Goal: Find specific page/section: Find specific page/section

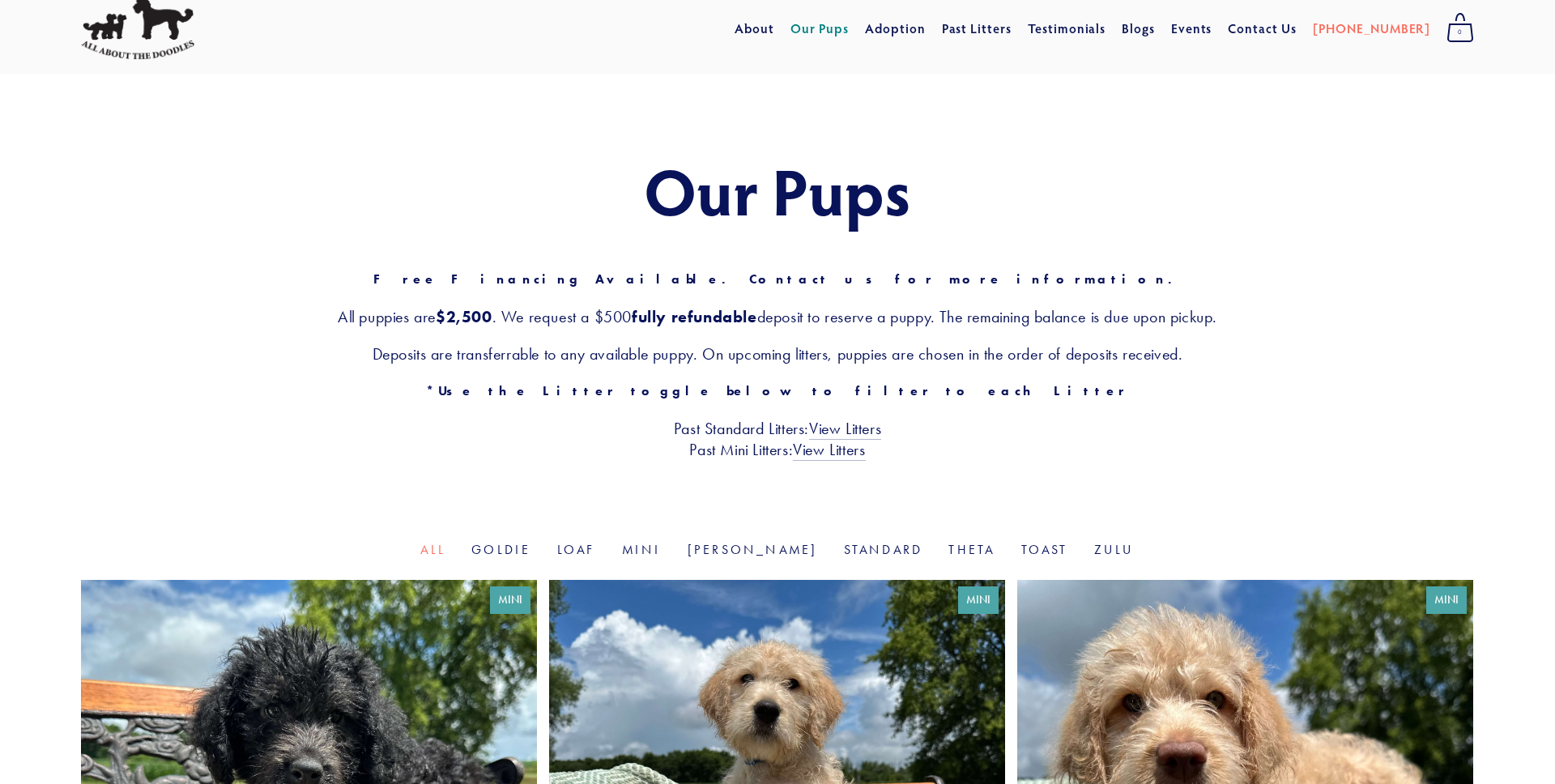
scroll to position [51, 0]
click at [1021, 547] on link "Toast" at bounding box center [1045, 549] width 47 height 15
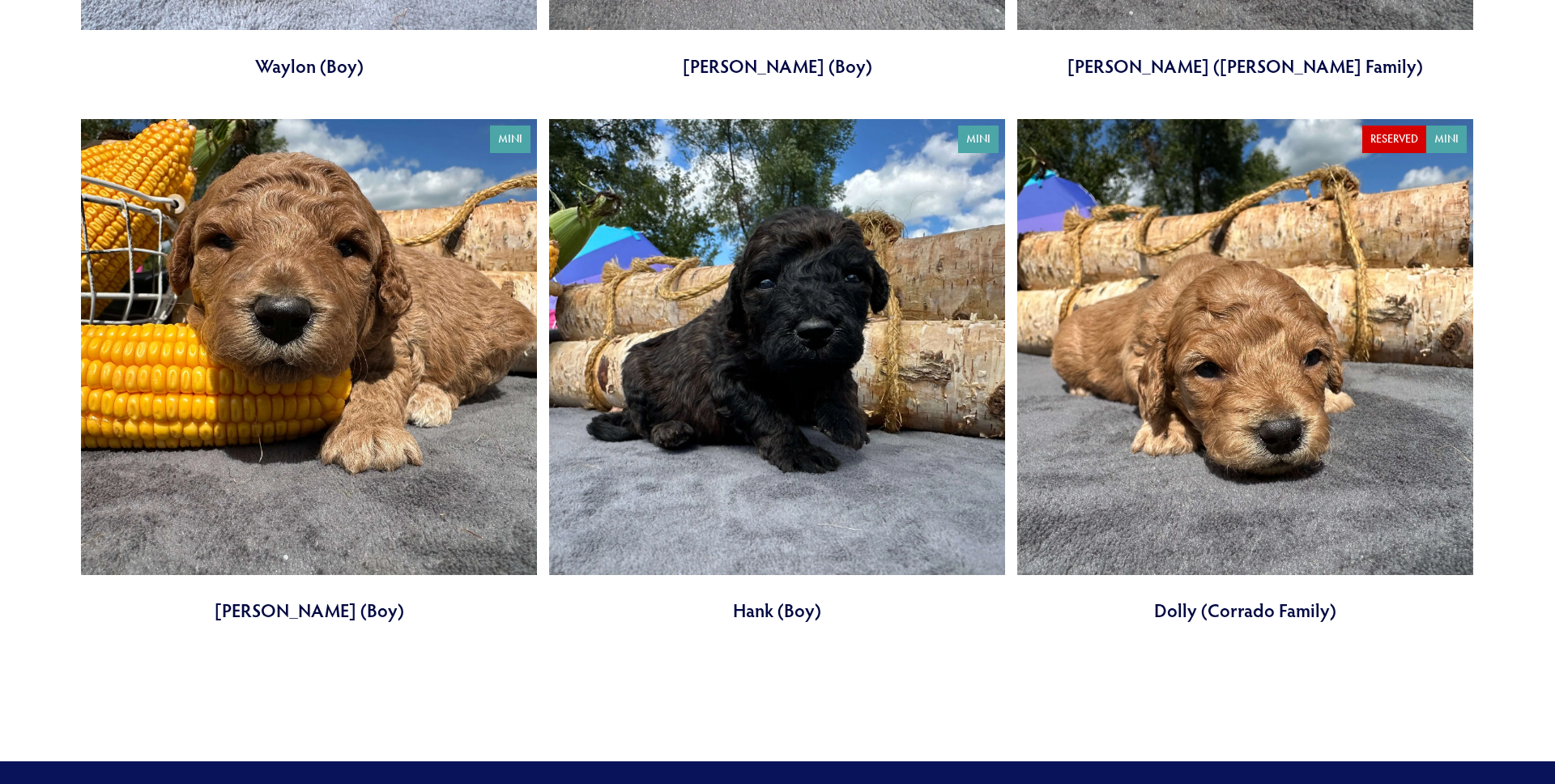
scroll to position [1001, 0]
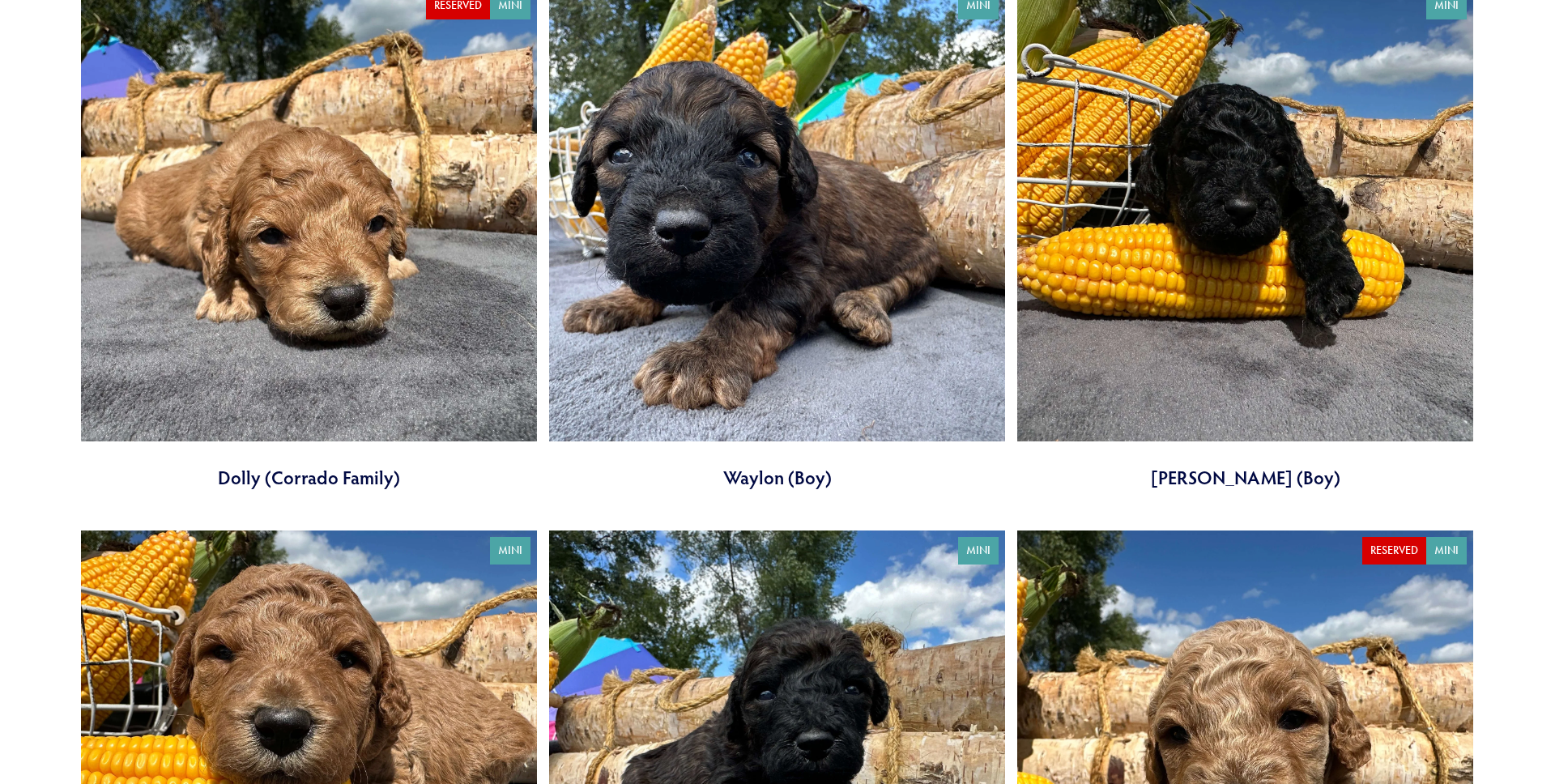
scroll to position [629, 0]
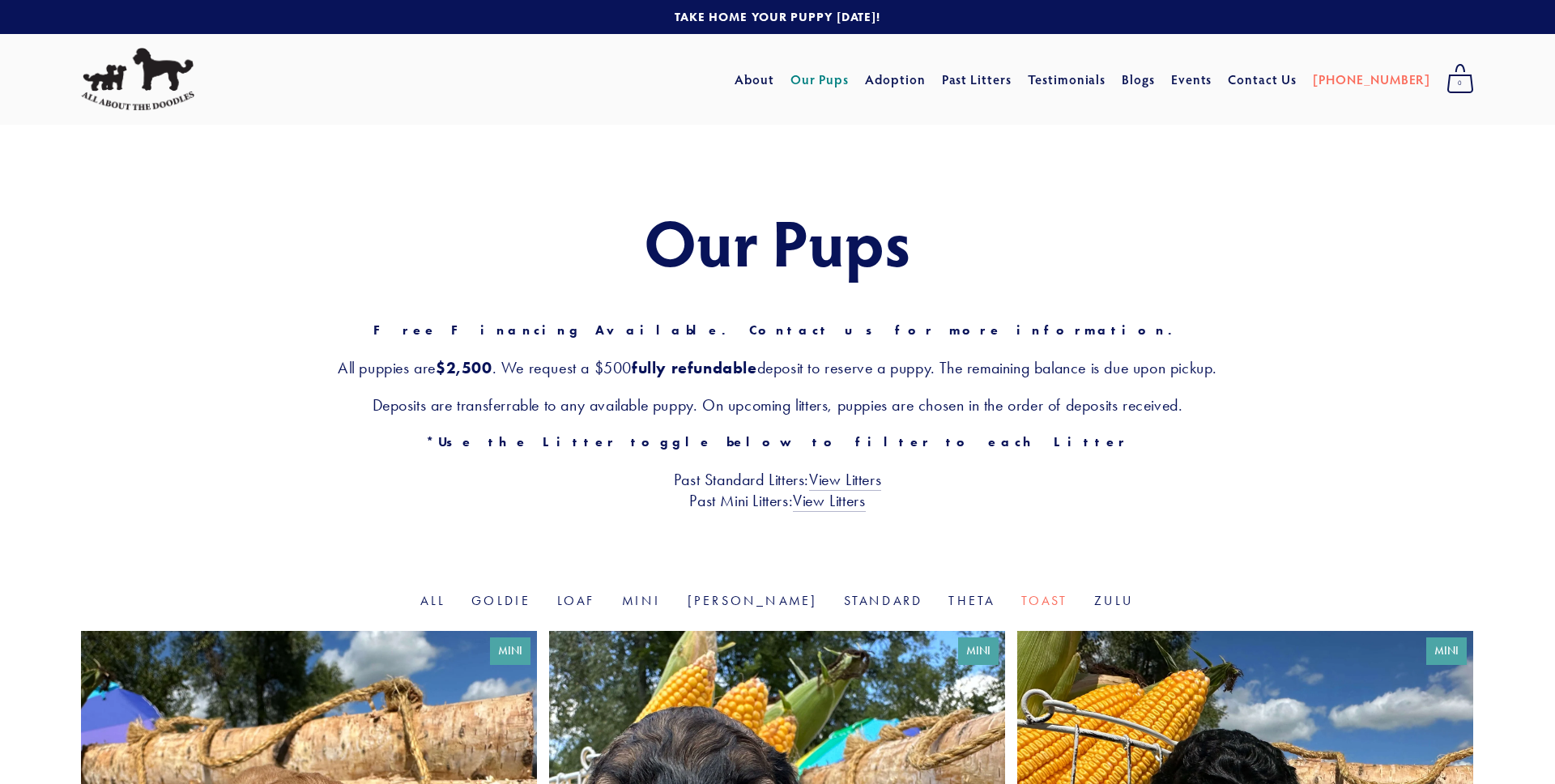
click at [156, 64] on img at bounding box center [137, 79] width 113 height 64
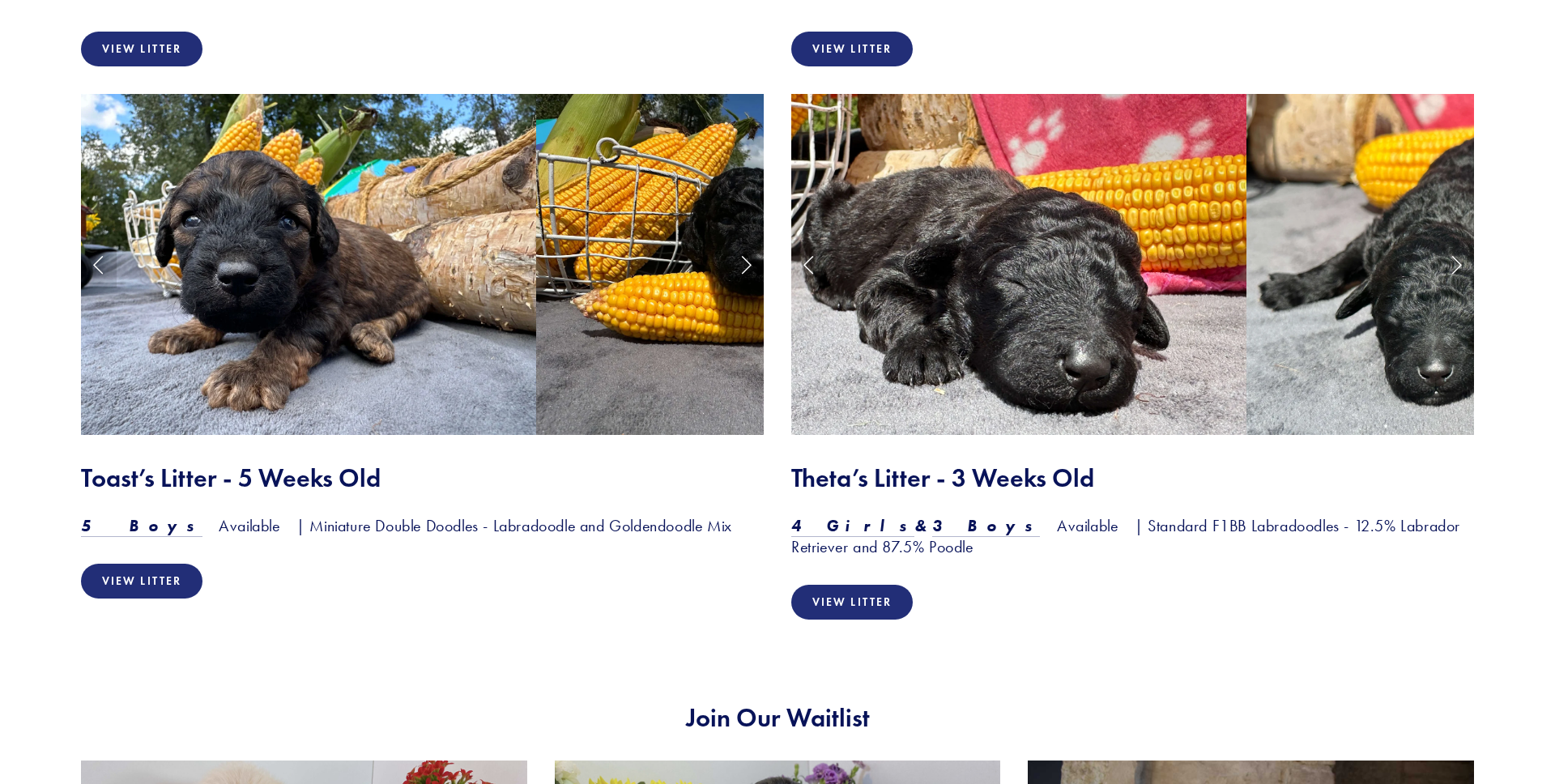
scroll to position [2579, 0]
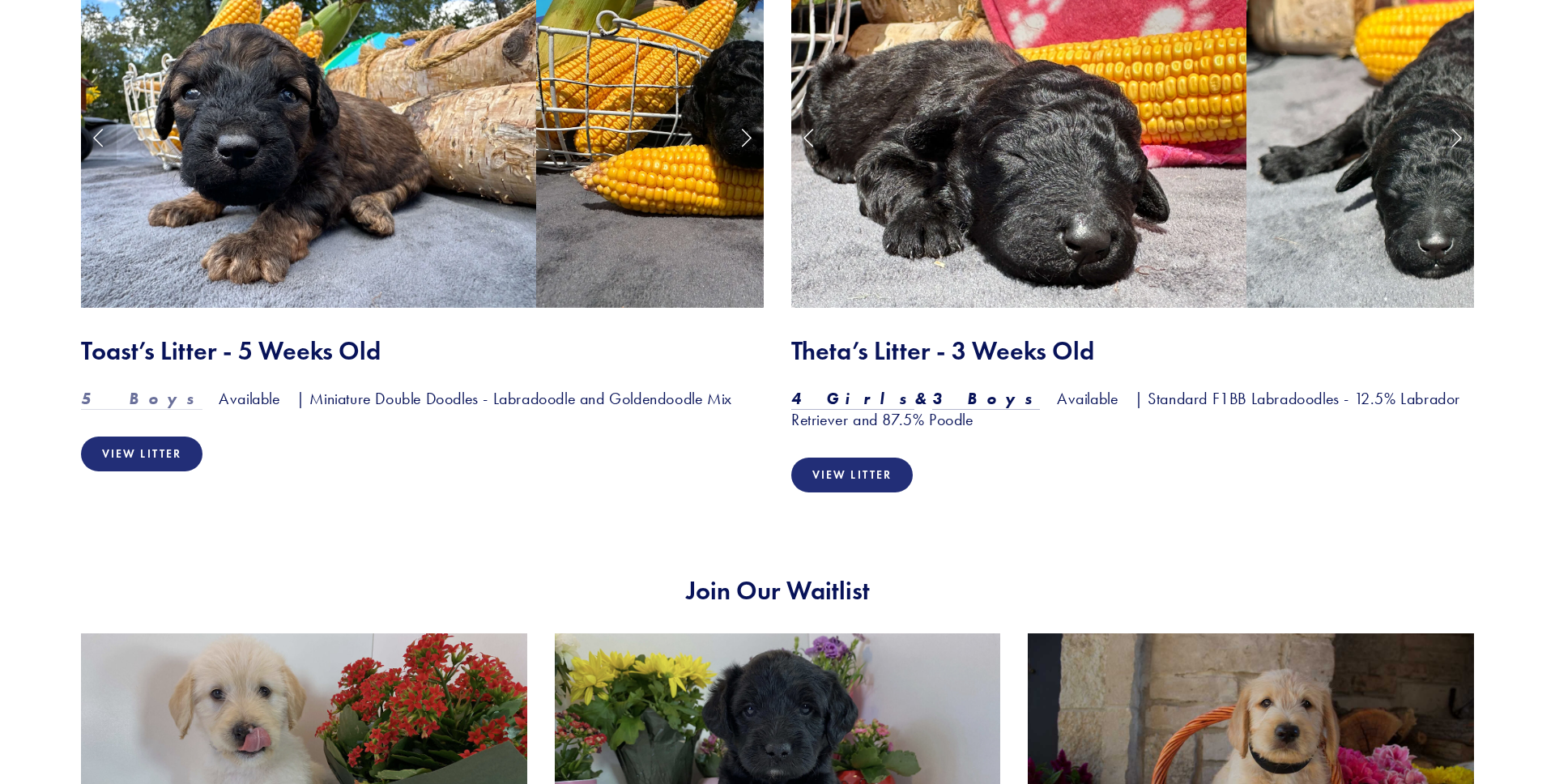
click at [113, 389] on em "5 Boys" at bounding box center [142, 398] width 121 height 20
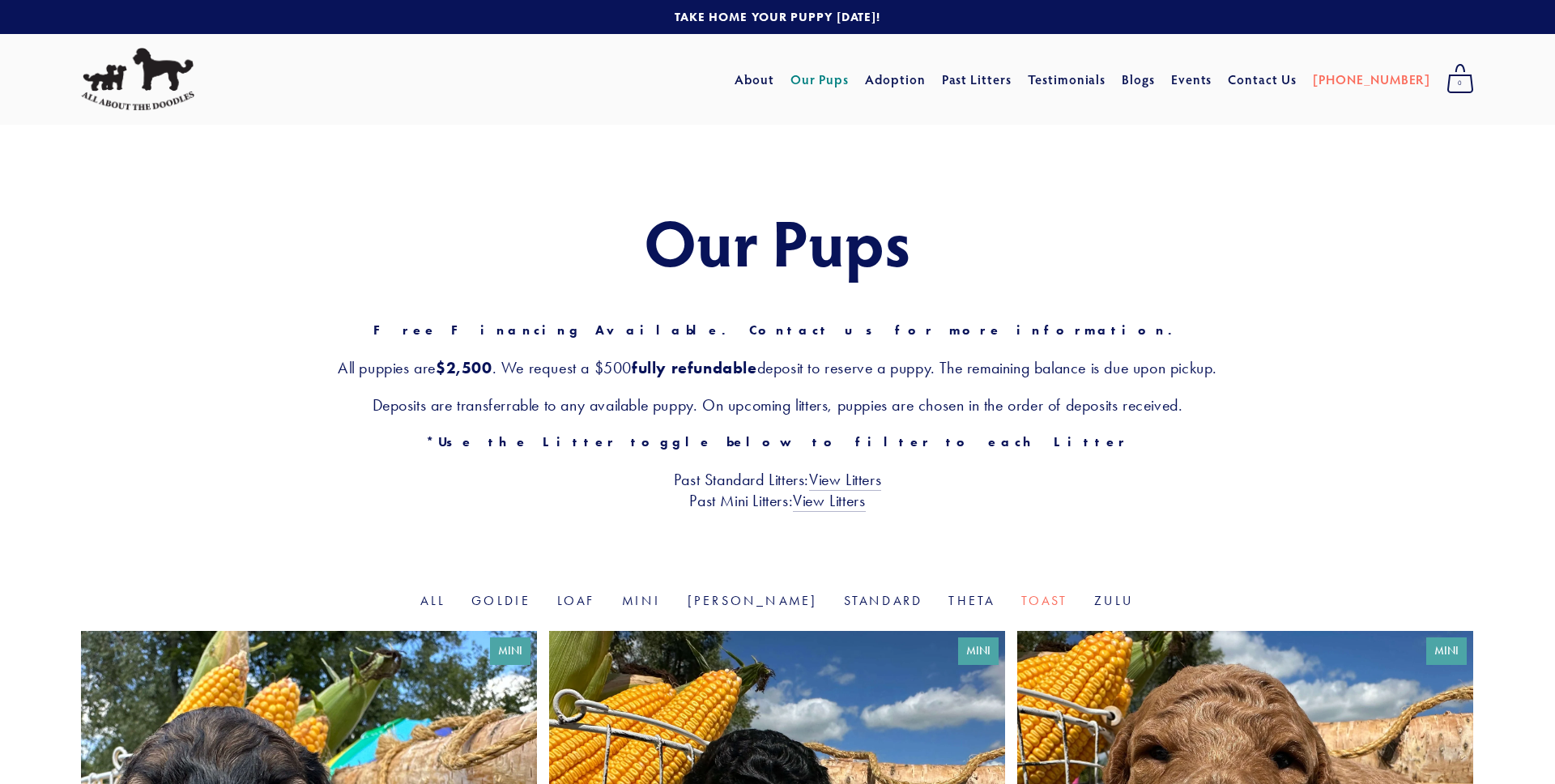
scroll to position [129, 0]
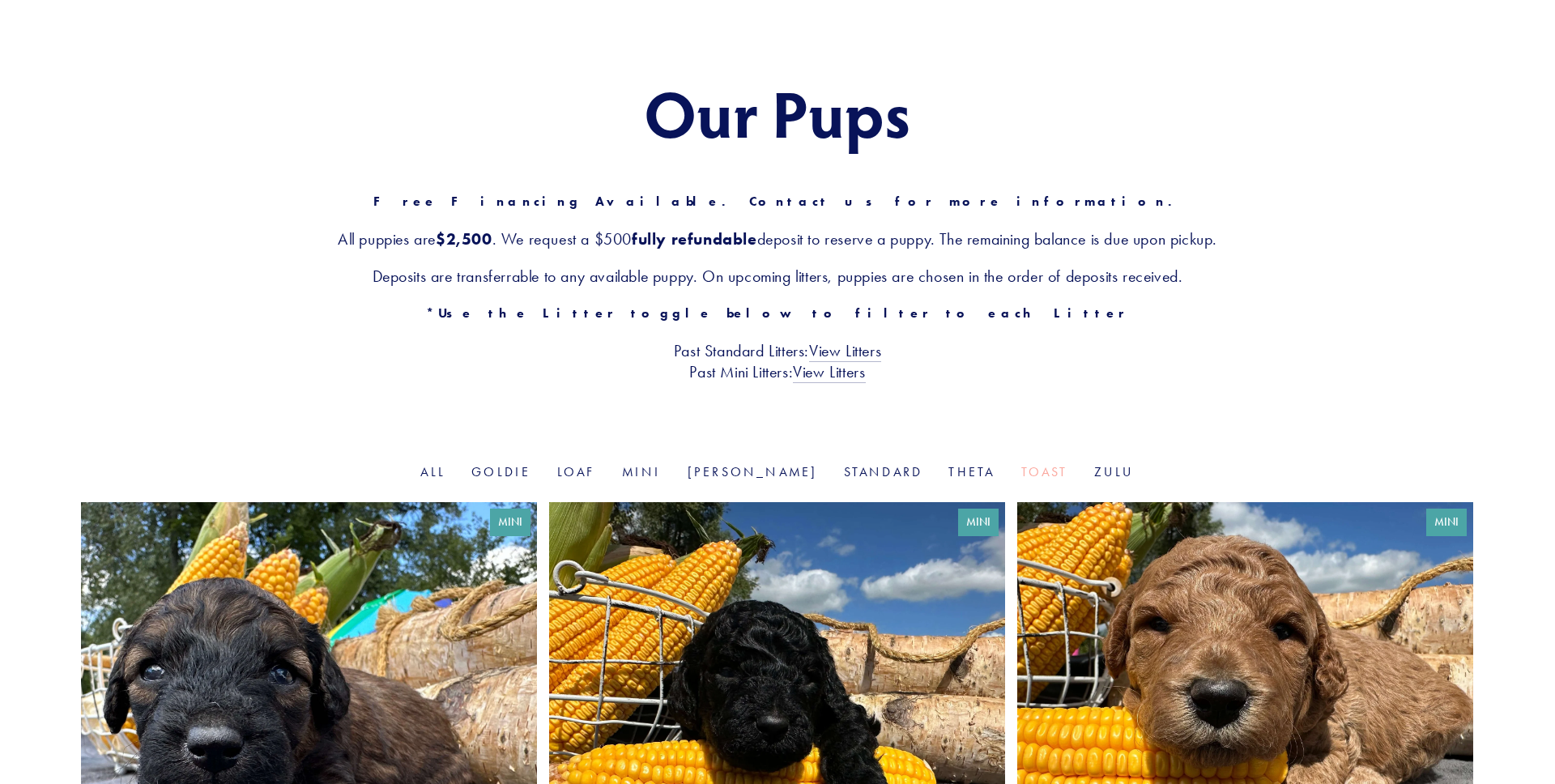
click at [1021, 466] on link "Toast" at bounding box center [1045, 472] width 47 height 15
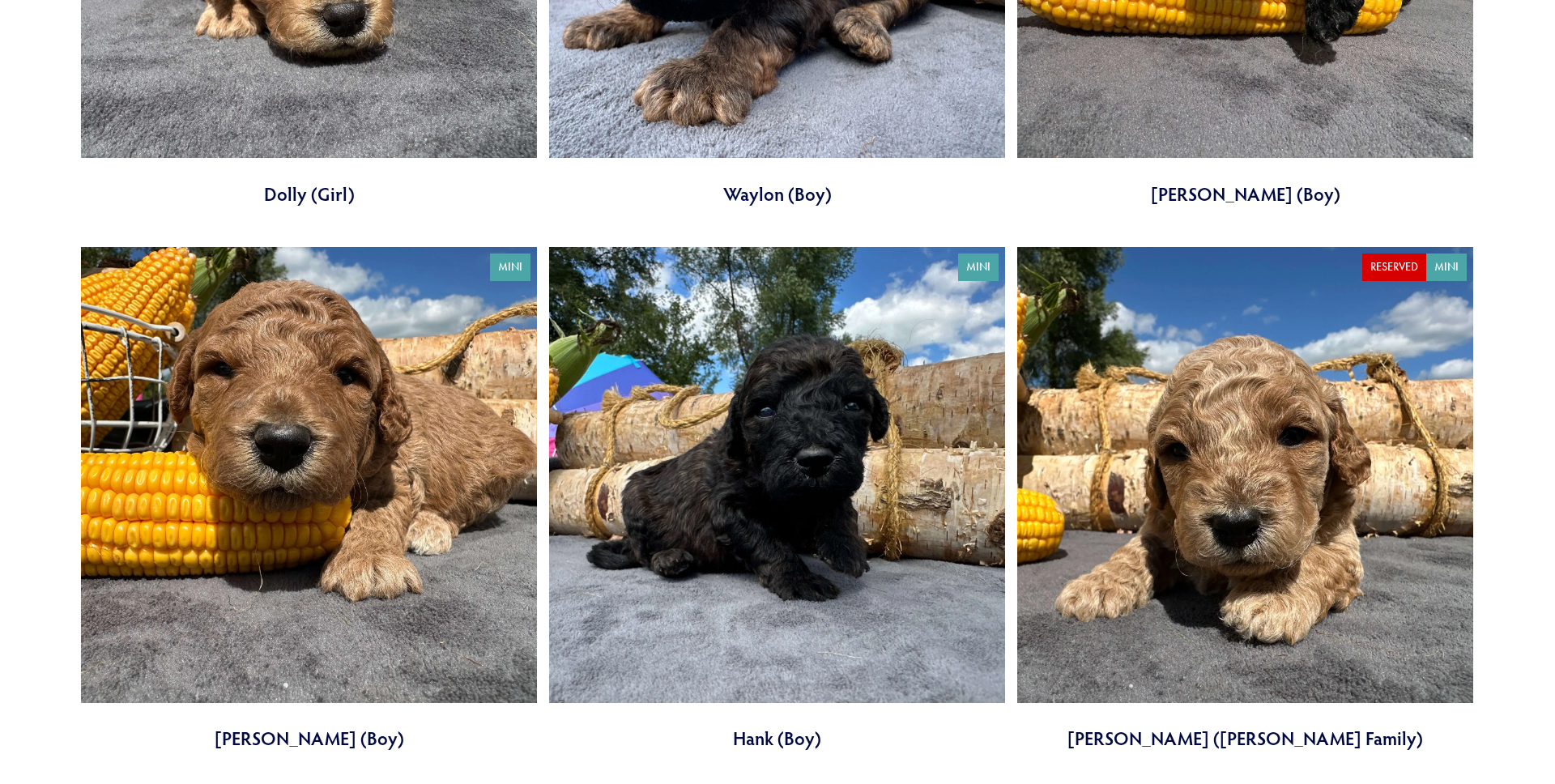
scroll to position [1019, 0]
